Goal: Task Accomplishment & Management: Manage account settings

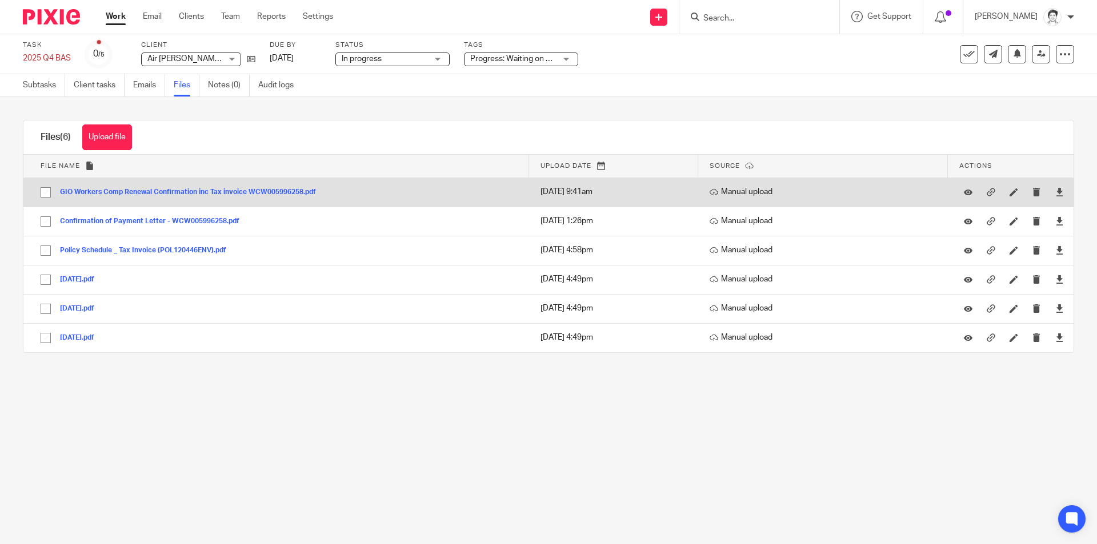
click at [144, 191] on button "GIO Workers Comp Renewal Confirmation inc Tax invoice WCW005996258.pdf" at bounding box center [192, 193] width 265 height 8
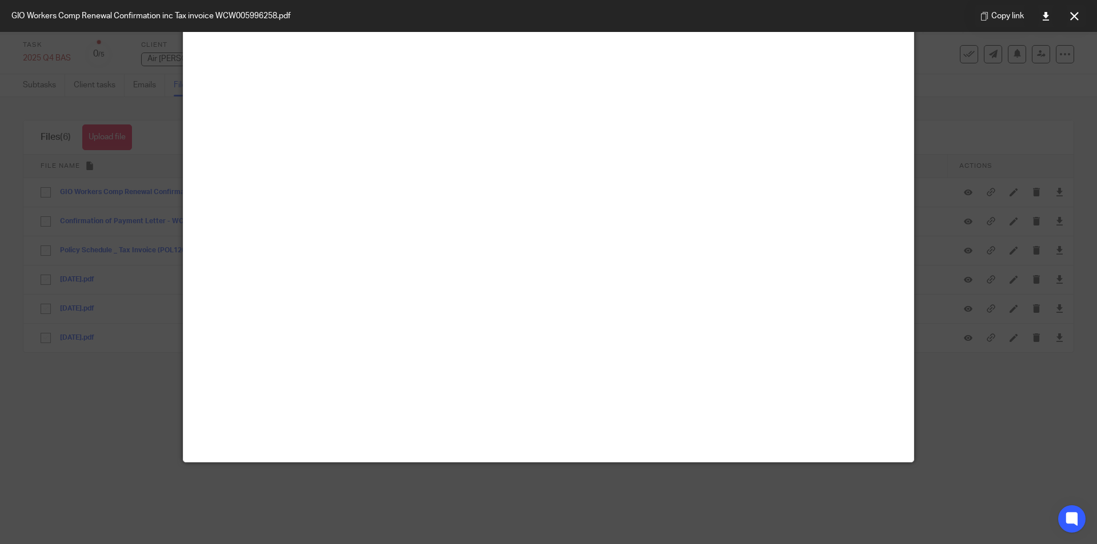
scroll to position [80, 0]
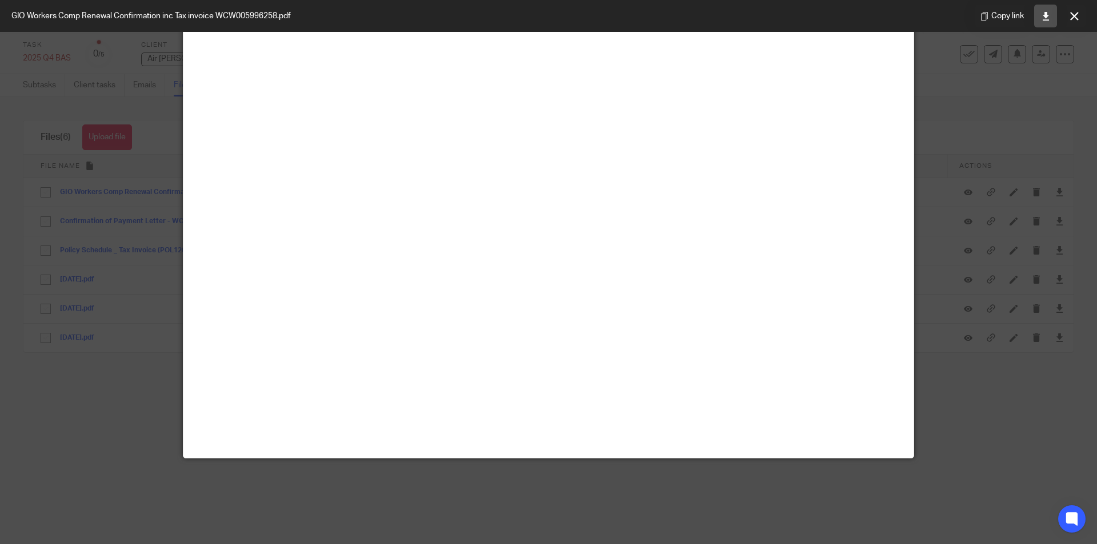
click at [1044, 21] on link at bounding box center [1045, 16] width 23 height 23
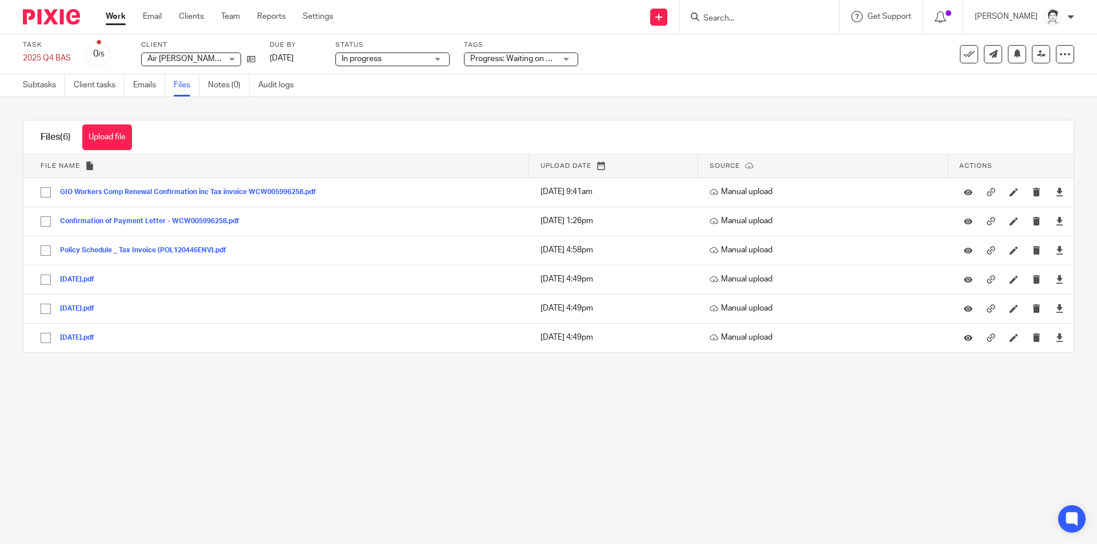
drag, startPoint x: 734, startPoint y: 25, endPoint x: 731, endPoint y: 18, distance: 7.4
click at [730, 18] on input "Search" at bounding box center [753, 19] width 103 height 10
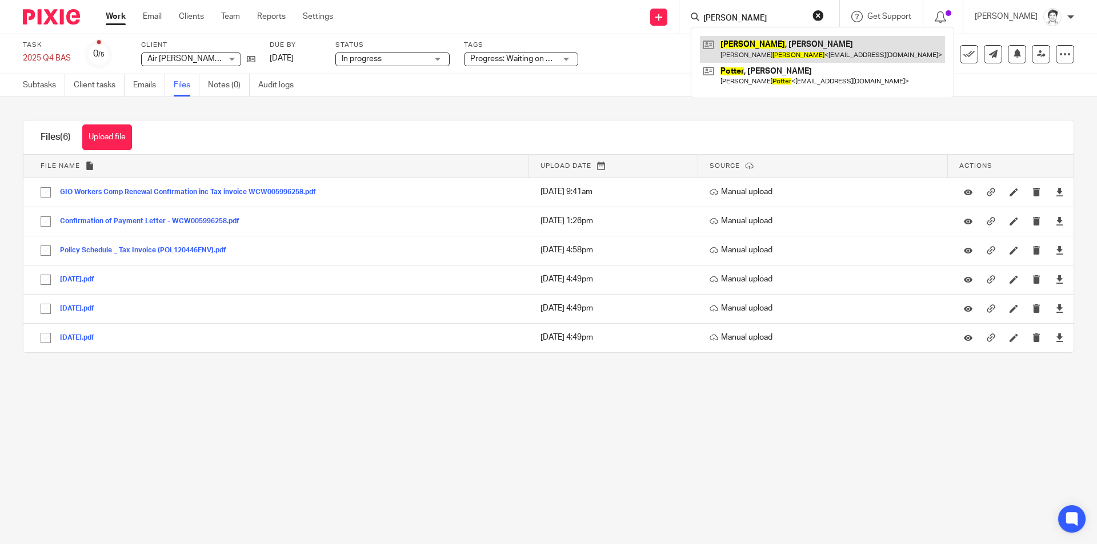
type input "cotter"
click at [760, 49] on link at bounding box center [822, 49] width 245 height 26
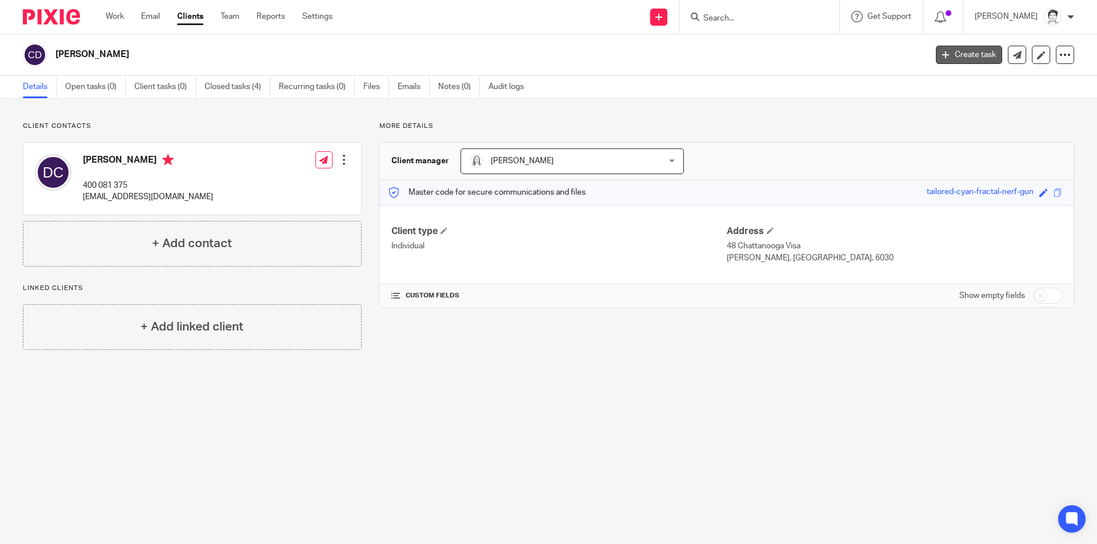
click at [960, 55] on link "Create task" at bounding box center [969, 55] width 66 height 18
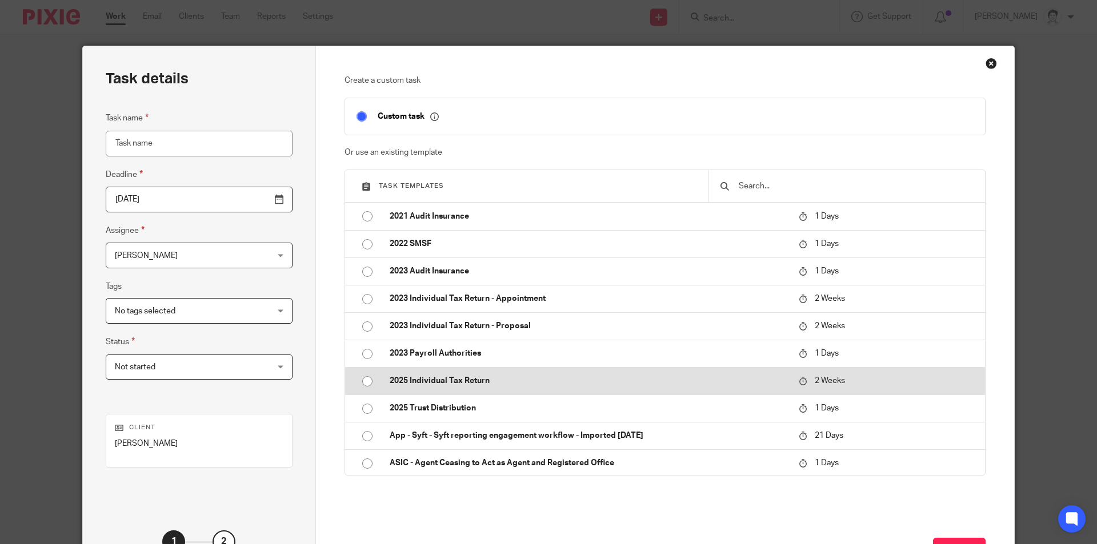
click at [442, 380] on p "2025 Individual Tax Return" at bounding box center [589, 380] width 398 height 11
type input "2025-09-08"
type input "2025 Individual Tax Return"
checkbox input "false"
radio input "true"
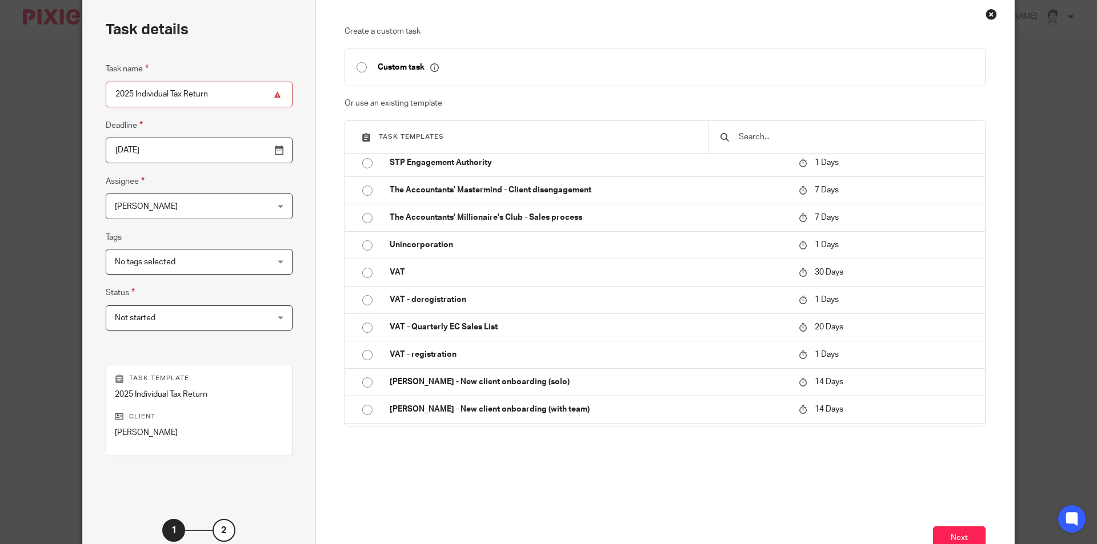
scroll to position [131, 0]
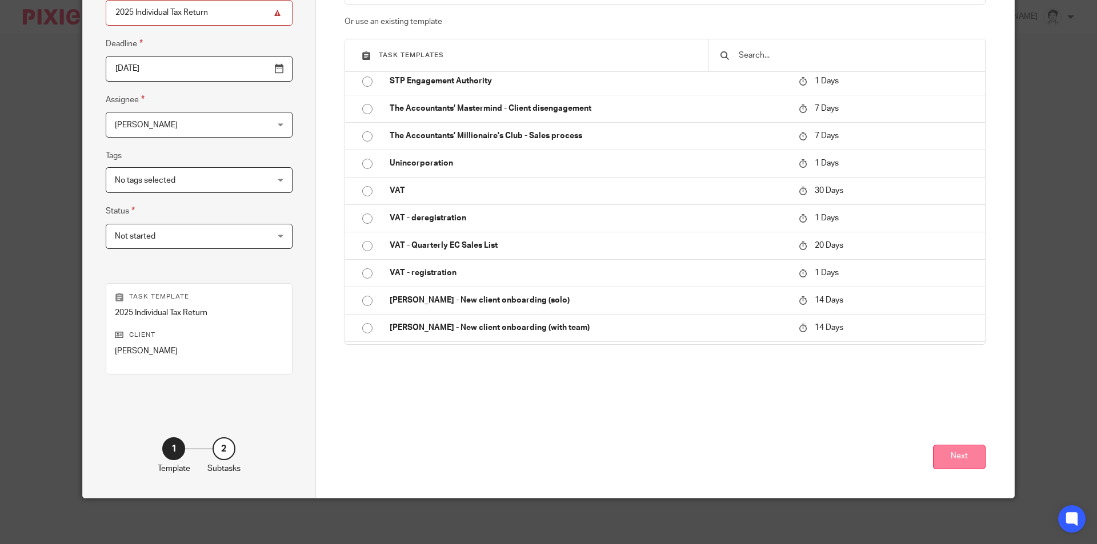
click at [954, 458] on button "Next" at bounding box center [959, 457] width 53 height 25
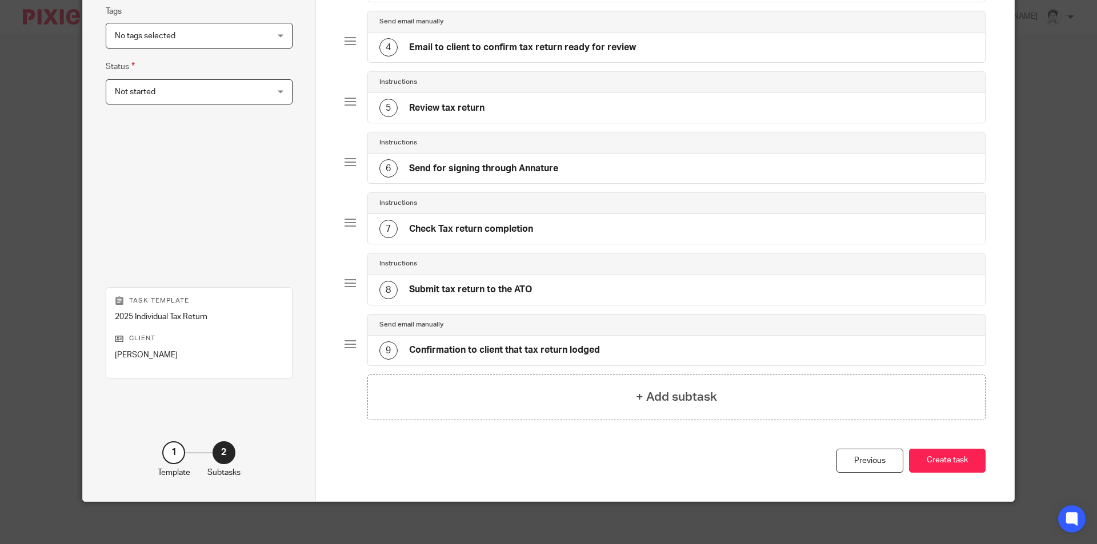
scroll to position [279, 0]
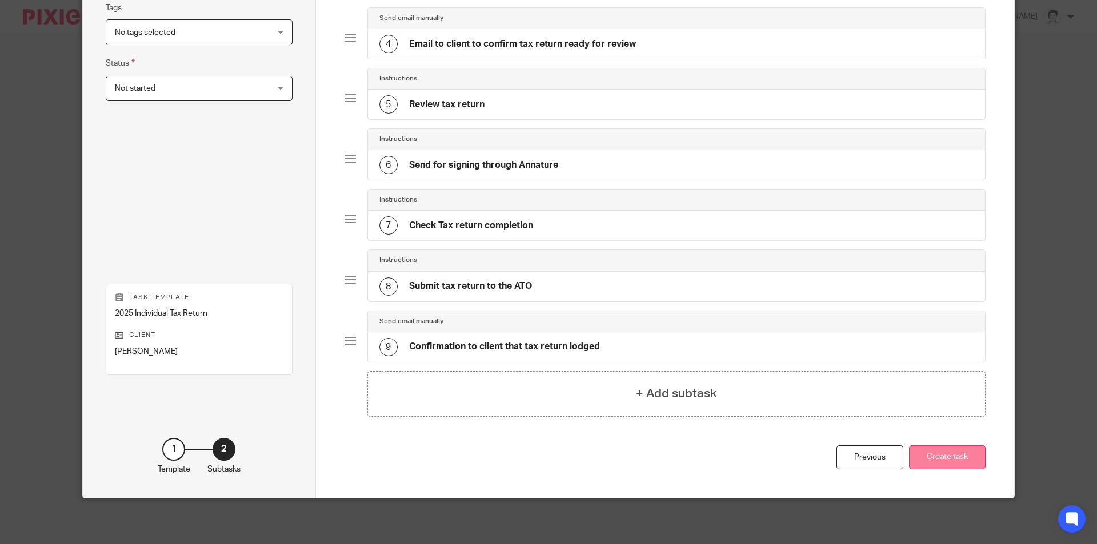
click at [969, 464] on button "Create task" at bounding box center [947, 458] width 77 height 25
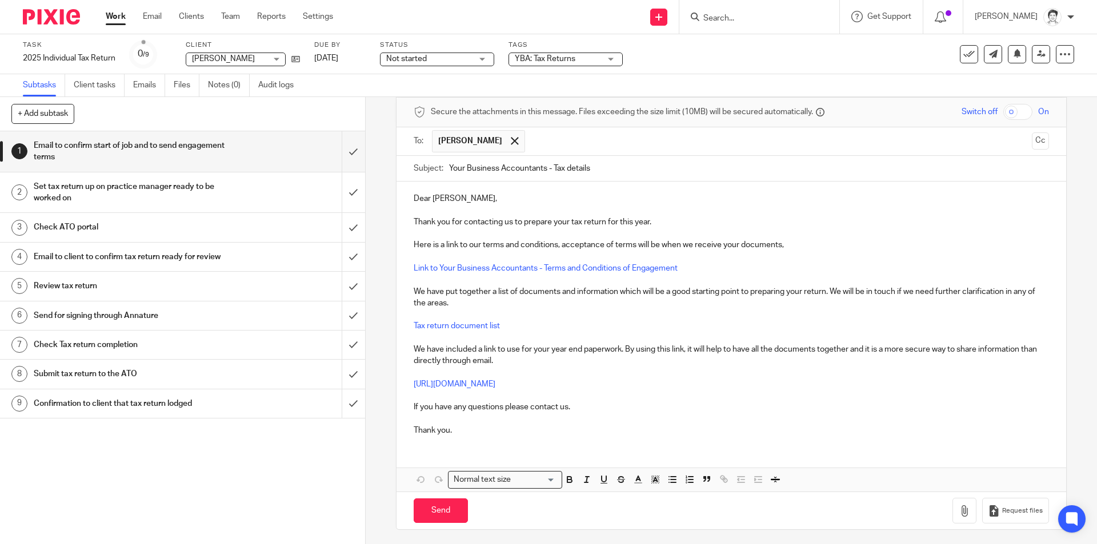
scroll to position [50, 0]
click at [447, 512] on input "Send" at bounding box center [441, 508] width 54 height 25
type input "Sent"
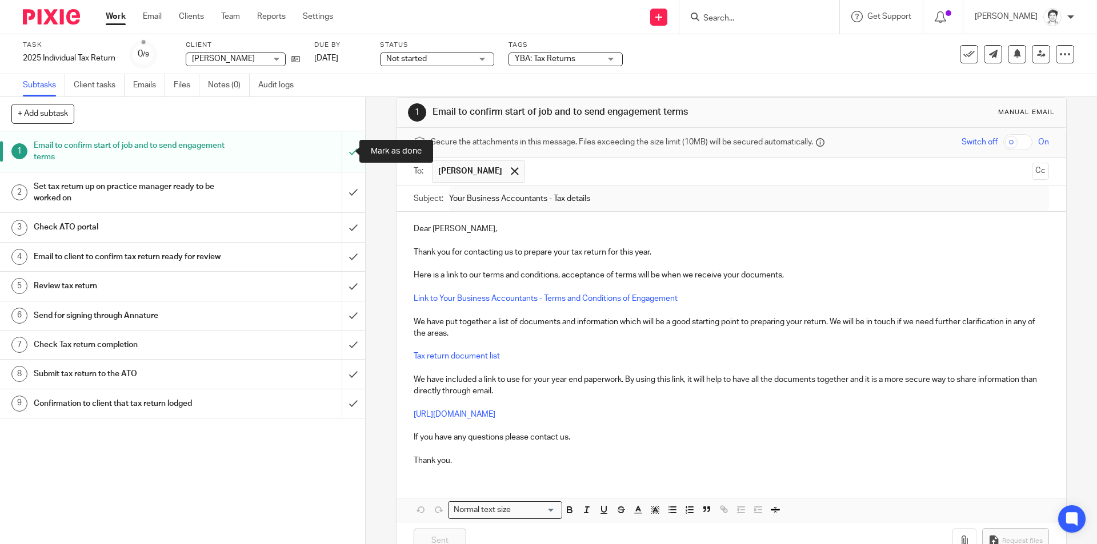
scroll to position [0, 0]
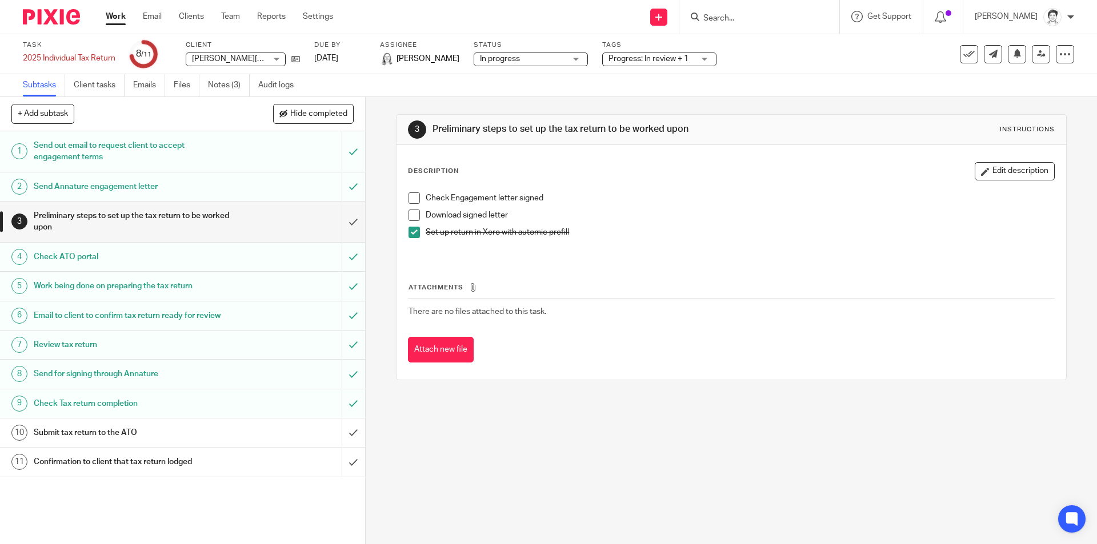
drag, startPoint x: 746, startPoint y: 19, endPoint x: 752, endPoint y: 19, distance: 5.7
click at [747, 19] on input "Search" at bounding box center [753, 19] width 103 height 10
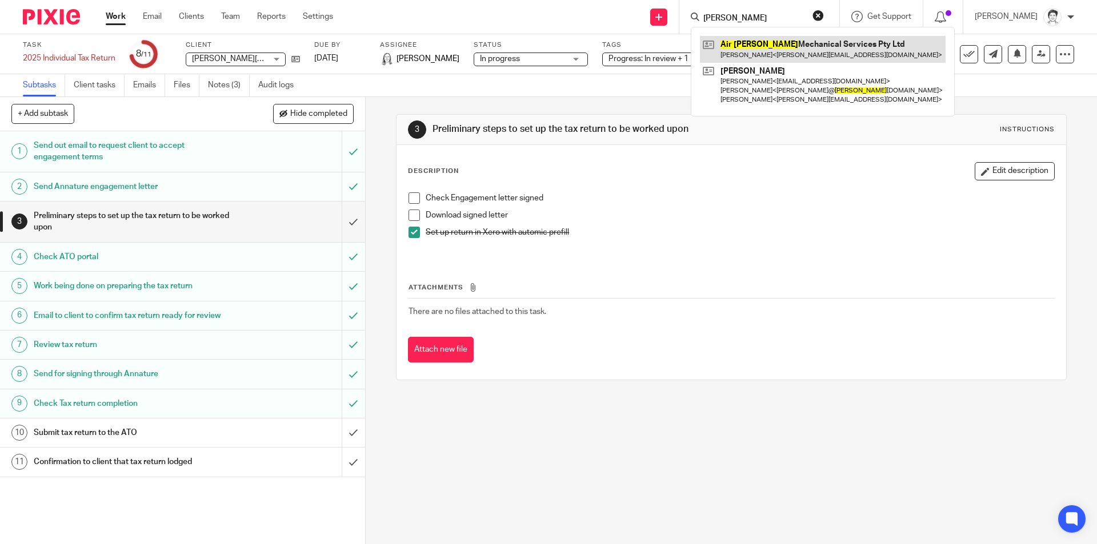
type input "airhart"
click at [750, 44] on link at bounding box center [823, 49] width 246 height 26
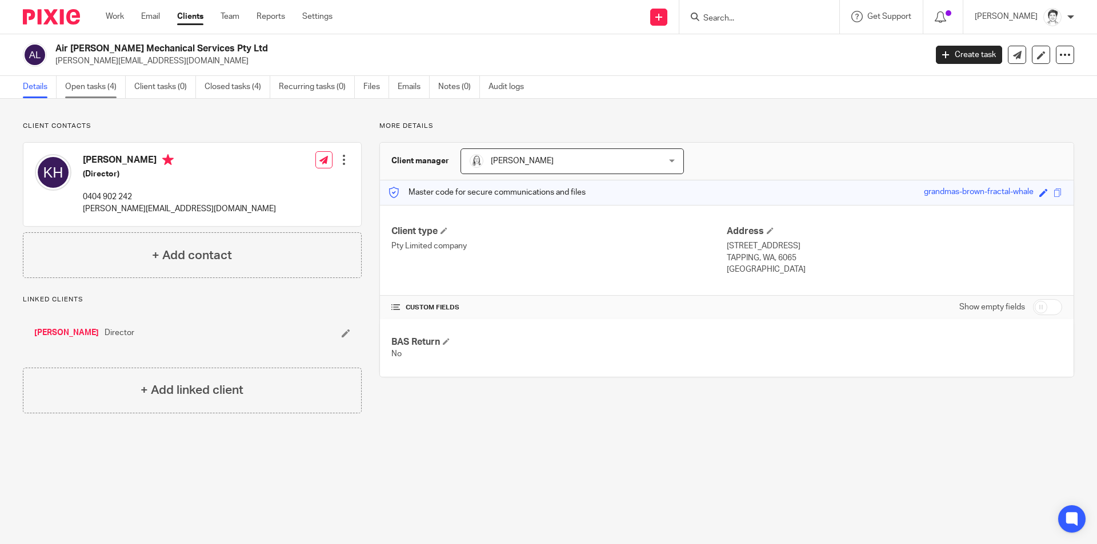
click at [91, 89] on link "Open tasks (4)" at bounding box center [95, 87] width 61 height 22
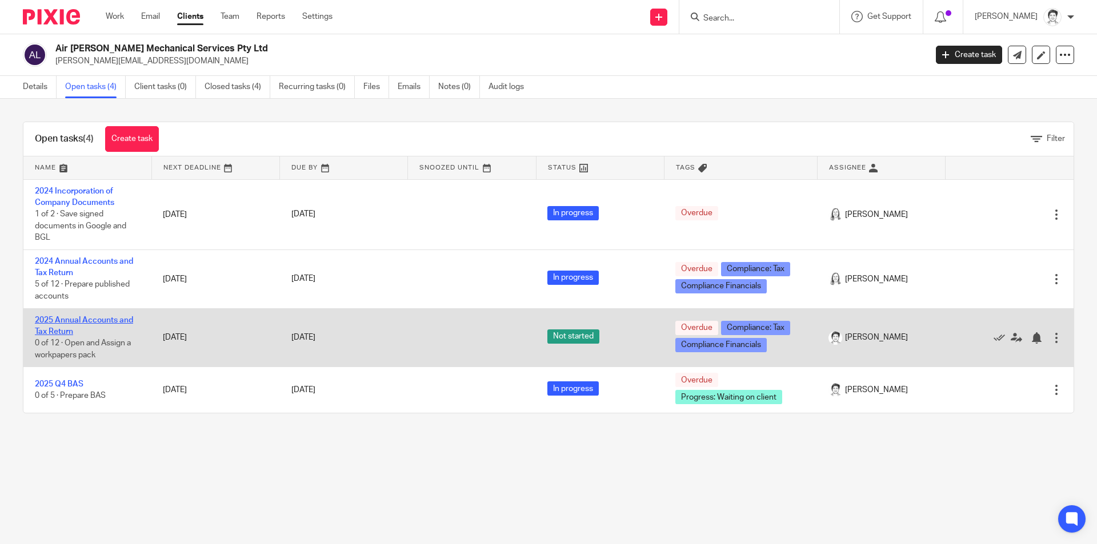
click at [93, 319] on link "2025 Annual Accounts and Tax Return" at bounding box center [84, 325] width 98 height 19
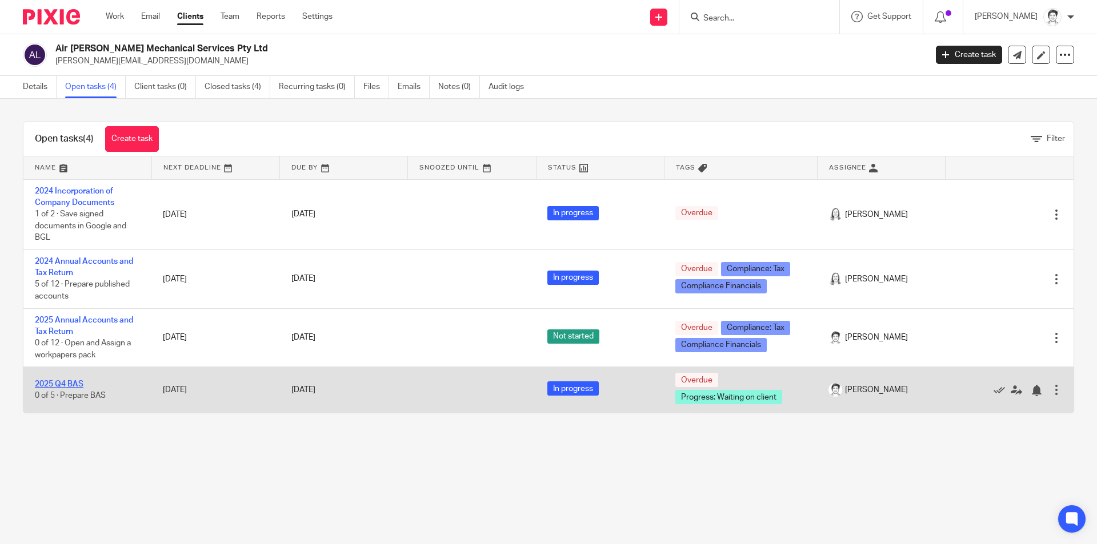
click at [82, 381] on link "2025 Q4 BAS" at bounding box center [59, 384] width 49 height 8
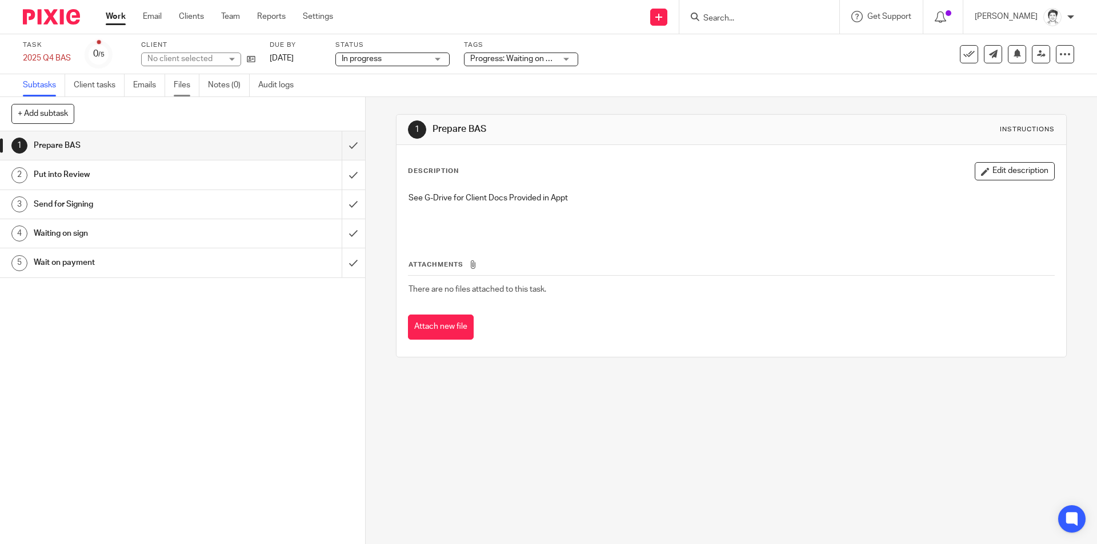
click at [183, 83] on link "Files" at bounding box center [187, 85] width 26 height 22
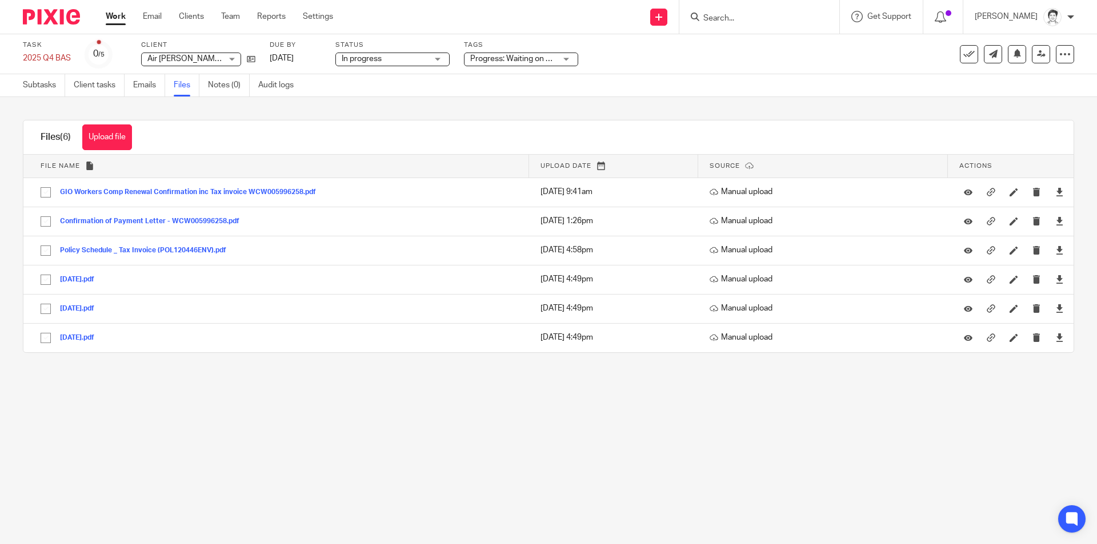
click at [140, 138] on div "Files (6) Upload file Download selected Delete selected" at bounding box center [86, 138] width 126 height 34
click at [122, 137] on button "Upload file" at bounding box center [107, 138] width 50 height 26
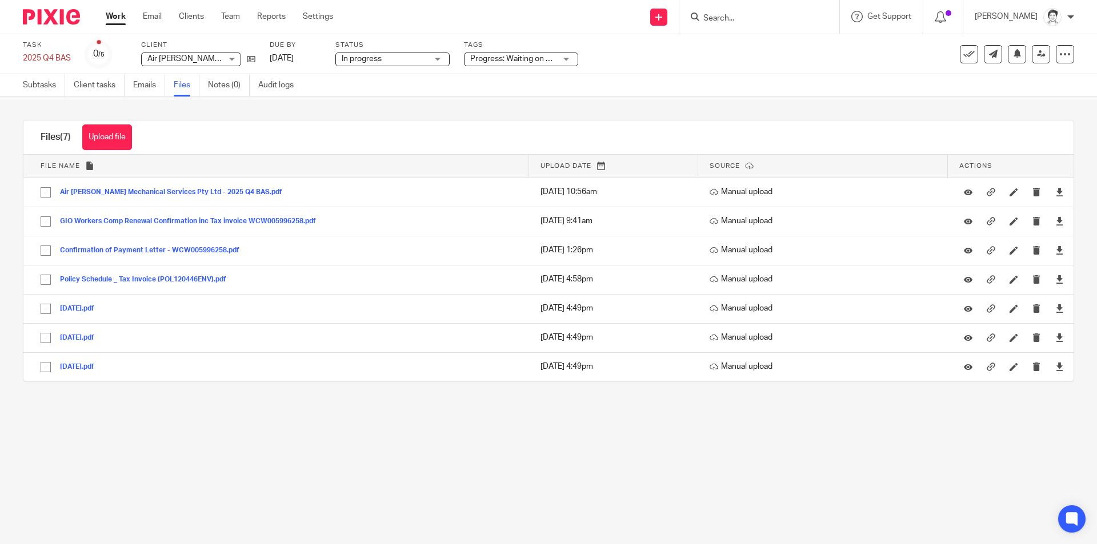
drag, startPoint x: 109, startPoint y: 138, endPoint x: 114, endPoint y: 138, distance: 5.7
click at [109, 138] on button "Upload file" at bounding box center [107, 138] width 50 height 26
